Goal: Task Accomplishment & Management: Use online tool/utility

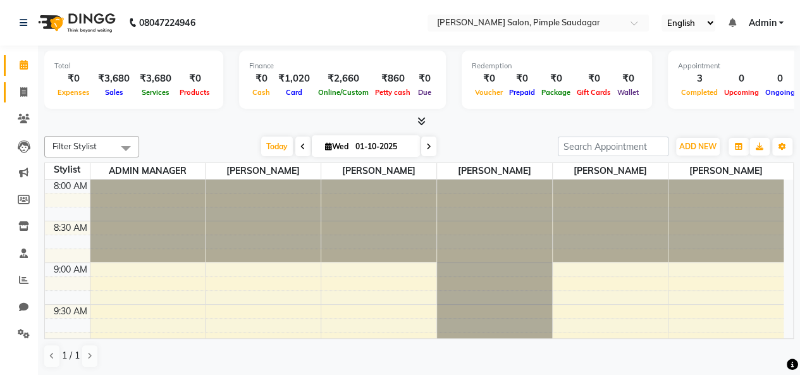
click at [11, 97] on link "Invoice" at bounding box center [19, 92] width 30 height 21
select select "7816"
select select "service"
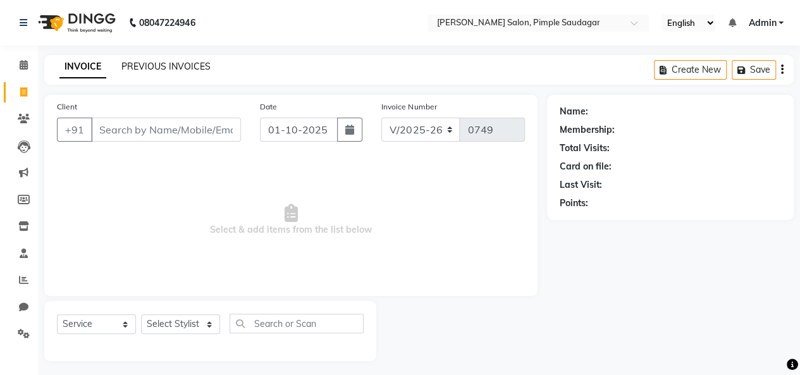
click at [176, 65] on link "PREVIOUS INVOICES" at bounding box center [165, 66] width 89 height 11
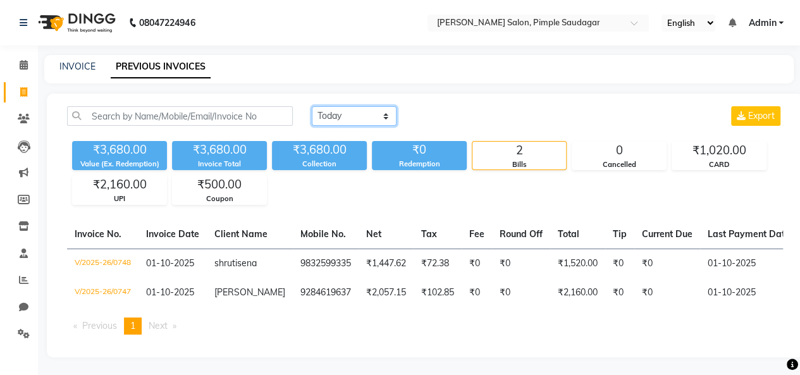
click at [356, 122] on select "[DATE] [DATE] Custom Range" at bounding box center [354, 116] width 85 height 20
click at [312, 106] on select "[DATE] [DATE] Custom Range" at bounding box center [354, 116] width 85 height 20
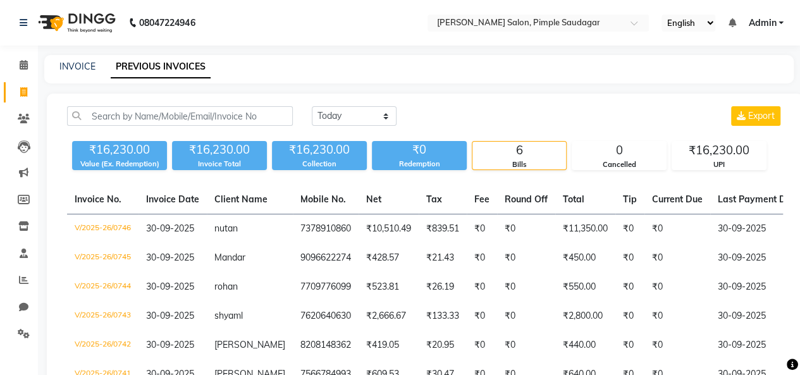
click at [402, 71] on div "INVOICE PREVIOUS INVOICES" at bounding box center [411, 66] width 734 height 13
click at [369, 116] on select "[DATE] [DATE] Custom Range" at bounding box center [354, 116] width 85 height 20
select select "[DATE]"
click at [312, 106] on select "[DATE] [DATE] Custom Range" at bounding box center [354, 116] width 85 height 20
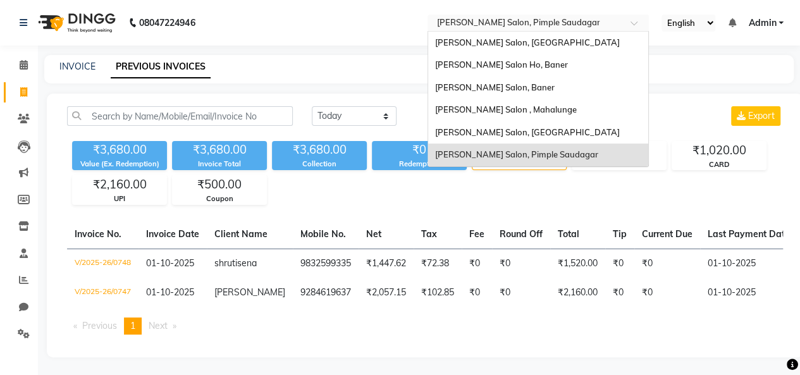
click at [557, 28] on input "text" at bounding box center [525, 24] width 183 height 13
click at [524, 131] on div "[PERSON_NAME] Salon, [GEOGRAPHIC_DATA]" at bounding box center [538, 132] width 220 height 23
